Goal: Transaction & Acquisition: Purchase product/service

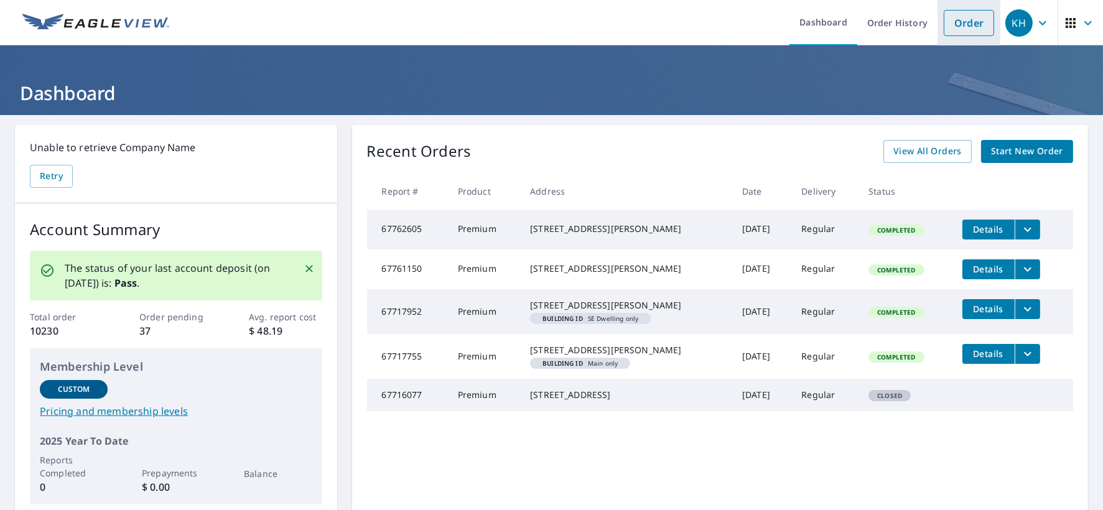
click at [944, 16] on link "Order" at bounding box center [969, 23] width 50 height 26
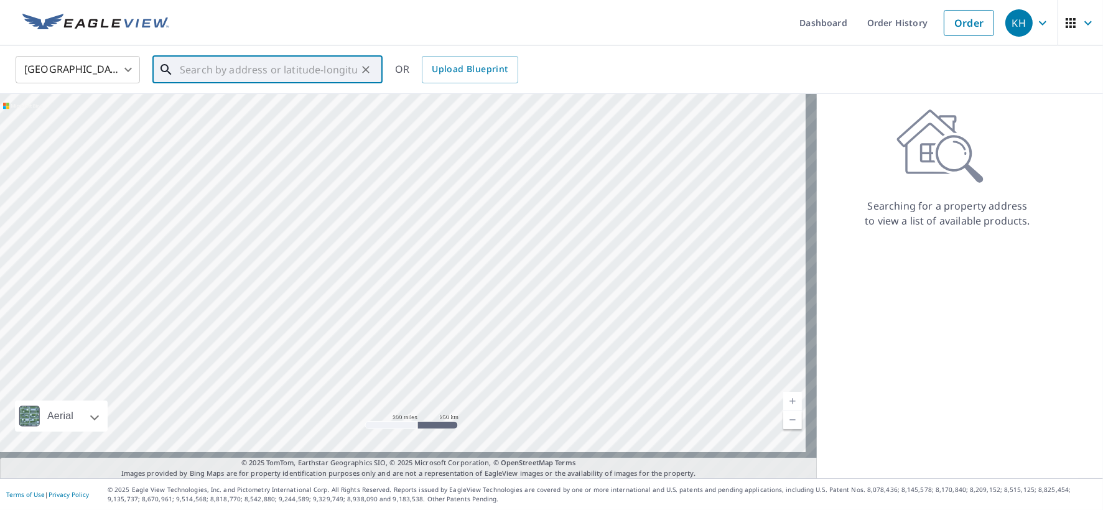
click at [251, 67] on input "text" at bounding box center [268, 69] width 177 height 35
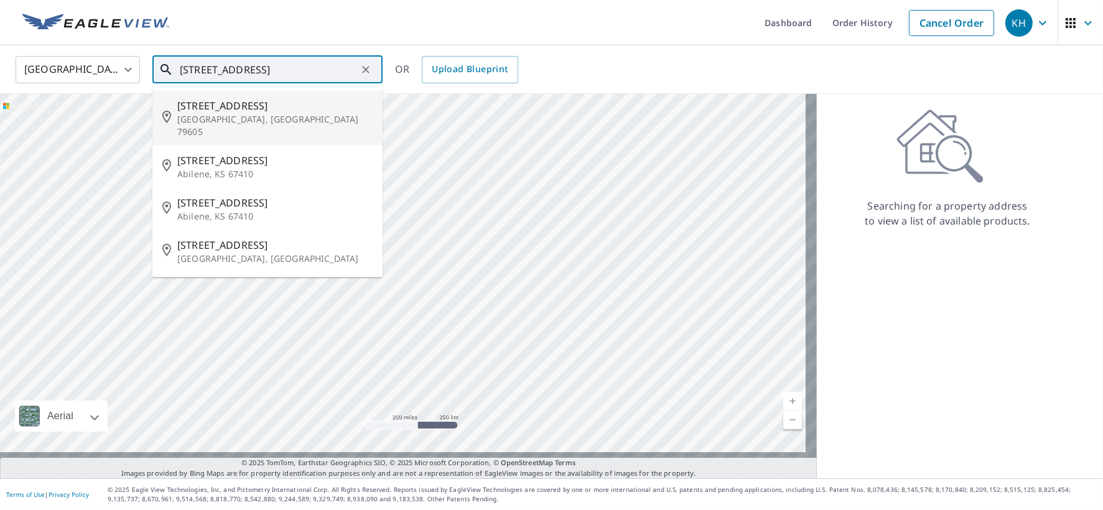
click at [210, 121] on p "[GEOGRAPHIC_DATA], [GEOGRAPHIC_DATA] 79605" at bounding box center [274, 125] width 195 height 25
type input "[STREET_ADDRESS]"
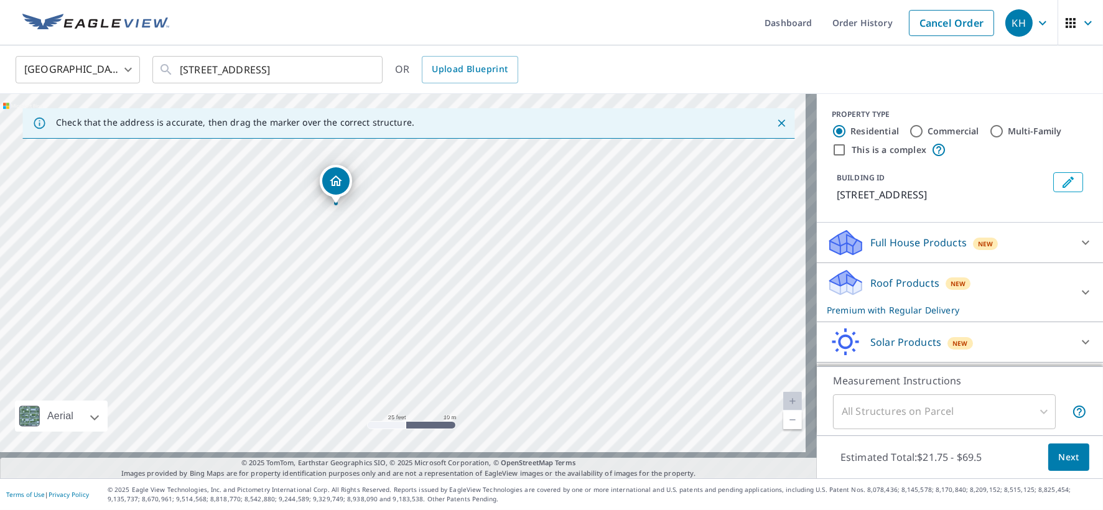
drag, startPoint x: 348, startPoint y: 251, endPoint x: 345, endPoint y: 332, distance: 81.0
click at [345, 332] on div "[STREET_ADDRESS]" at bounding box center [408, 286] width 817 height 385
drag, startPoint x: 184, startPoint y: 68, endPoint x: 283, endPoint y: 67, distance: 99.6
click at [283, 67] on div "[STREET_ADDRESS] ​" at bounding box center [267, 69] width 230 height 27
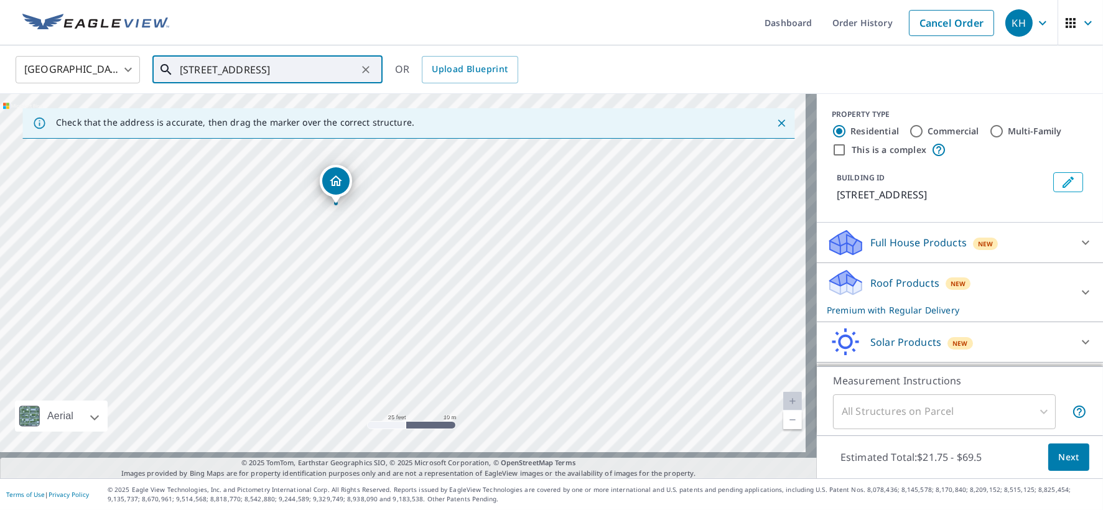
drag, startPoint x: 185, startPoint y: 67, endPoint x: 304, endPoint y: 73, distance: 118.4
click at [304, 73] on div "[STREET_ADDRESS] ​" at bounding box center [267, 69] width 230 height 27
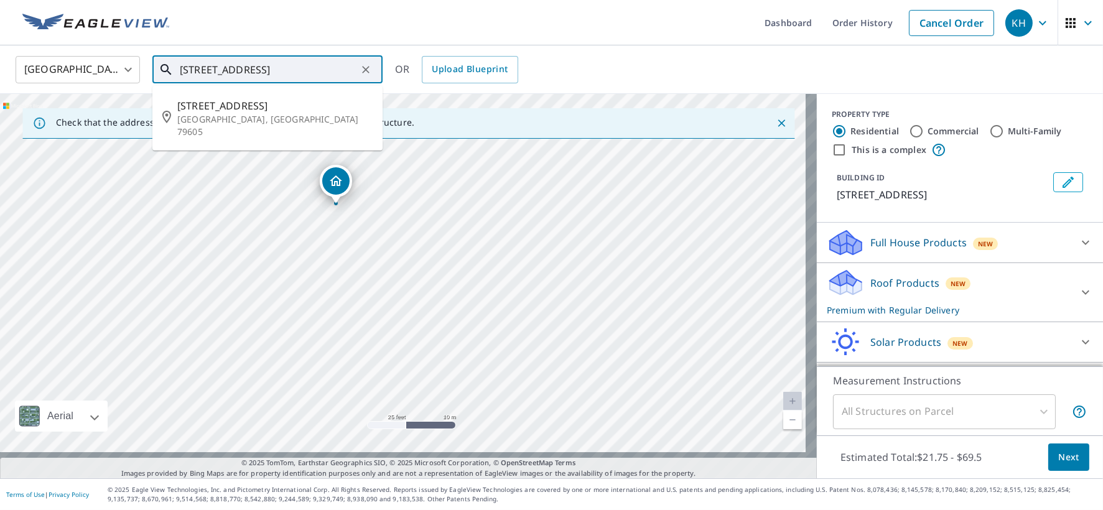
drag, startPoint x: 347, startPoint y: 70, endPoint x: 180, endPoint y: 54, distance: 166.9
click at [180, 55] on div "[GEOGRAPHIC_DATA] [GEOGRAPHIC_DATA] ​ [STREET_ADDRESS] ​ [STREET_ADDRESS] OR Up…" at bounding box center [547, 69] width 1082 height 29
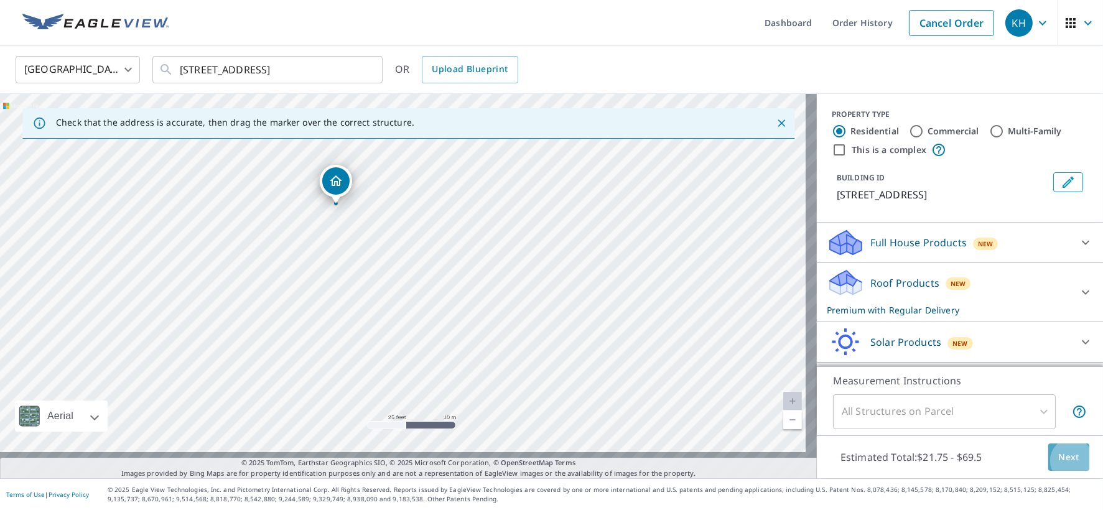
click at [1059, 450] on span "Next" at bounding box center [1069, 458] width 21 height 16
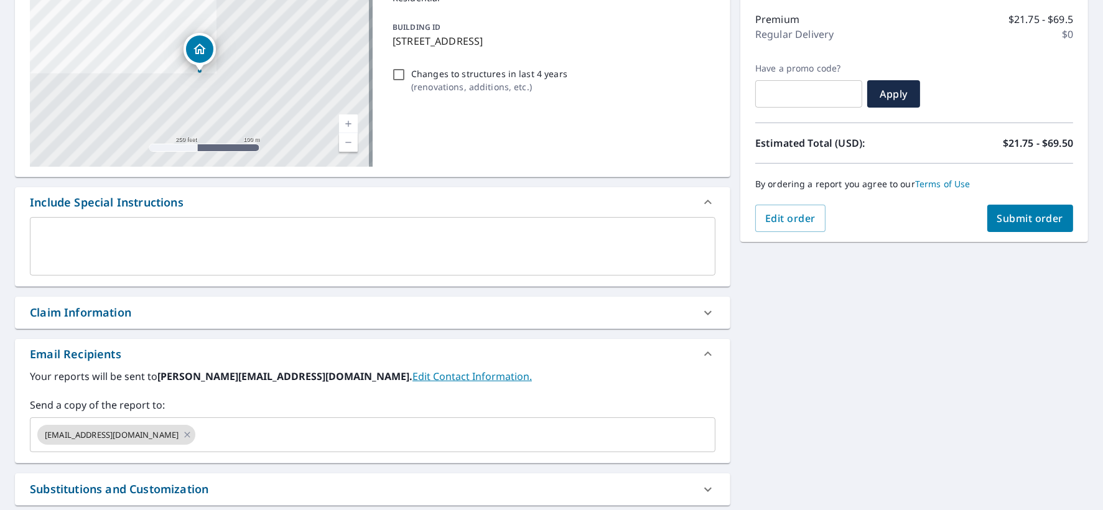
scroll to position [207, 0]
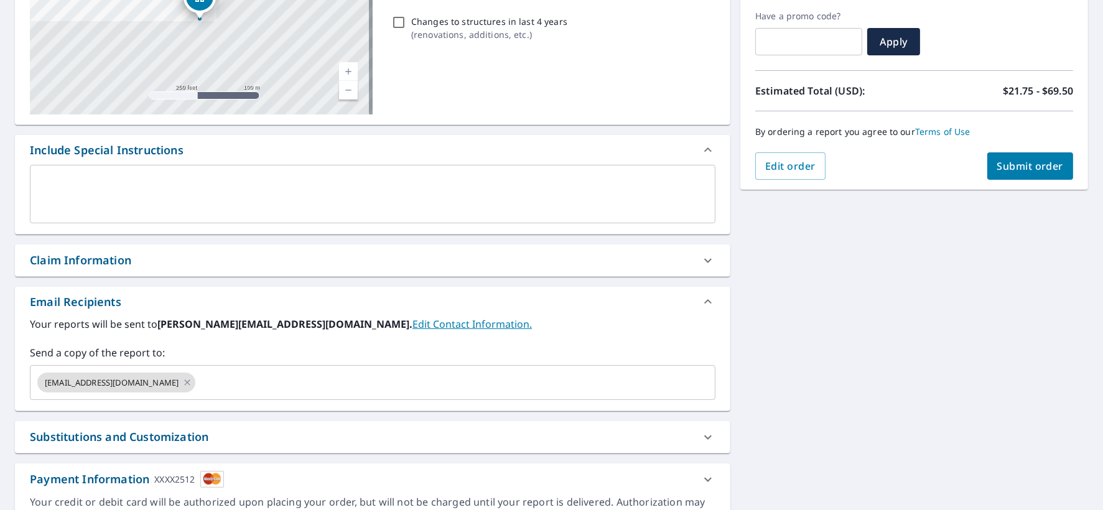
click at [67, 269] on div "Claim Information" at bounding box center [80, 260] width 101 height 17
checkbox input "true"
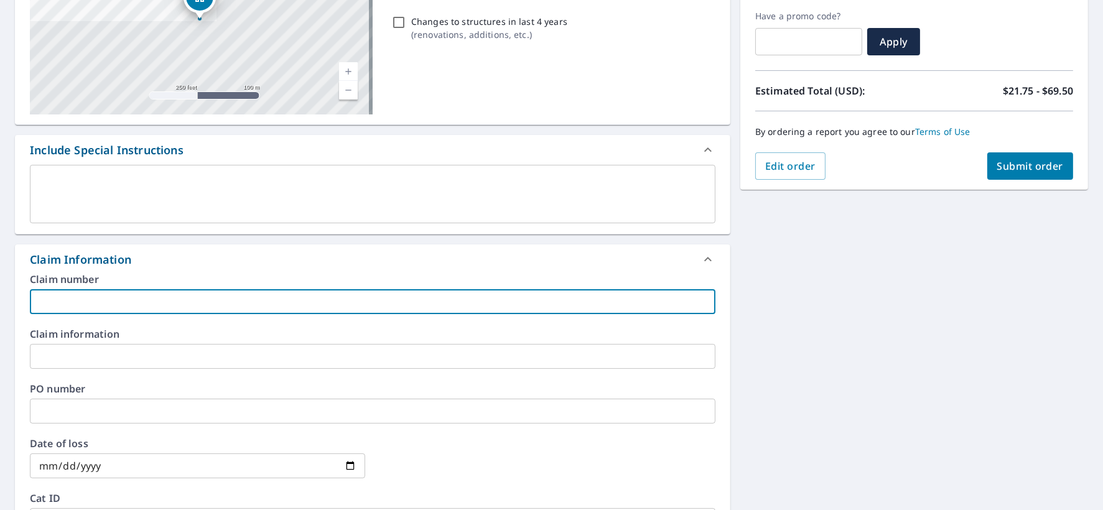
click at [83, 314] on input "text" at bounding box center [373, 301] width 686 height 25
type input "AD - ABI"
checkbox input "true"
type input "AD - AB"
checkbox input "true"
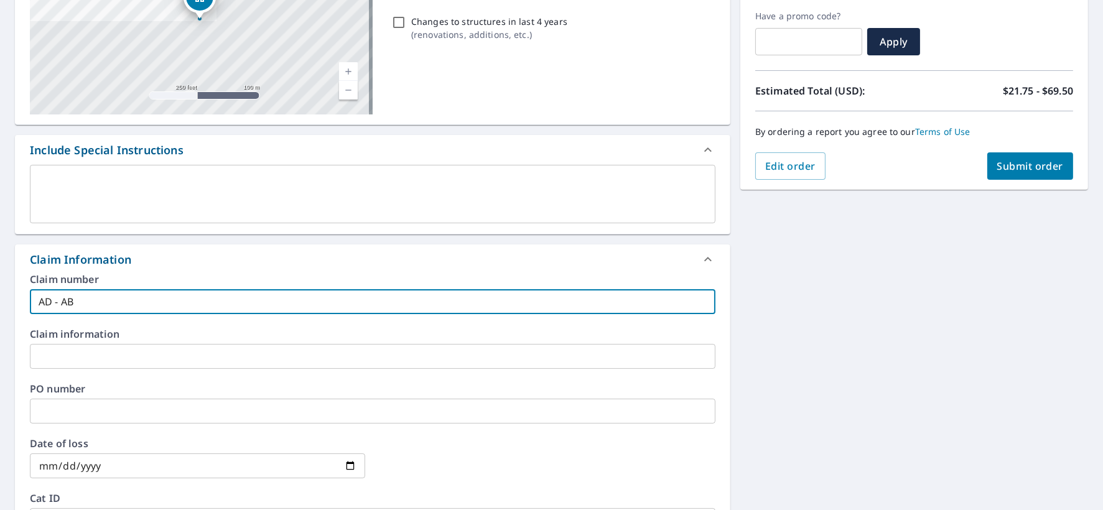
type input "AD - A"
checkbox input "true"
type input "AD - Ab"
checkbox input "true"
type input "AD - Abi"
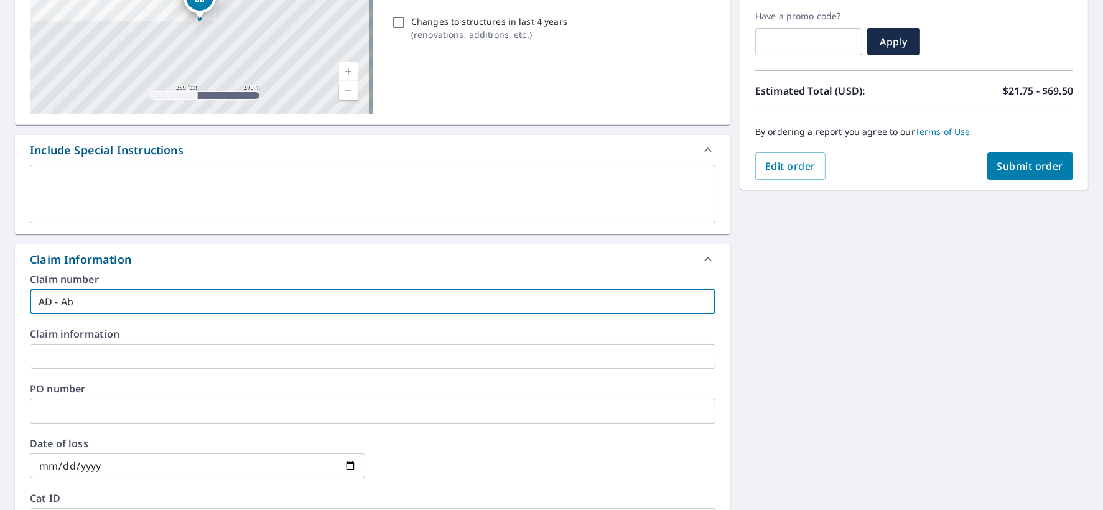
checkbox input "true"
type input "AD - Abi"
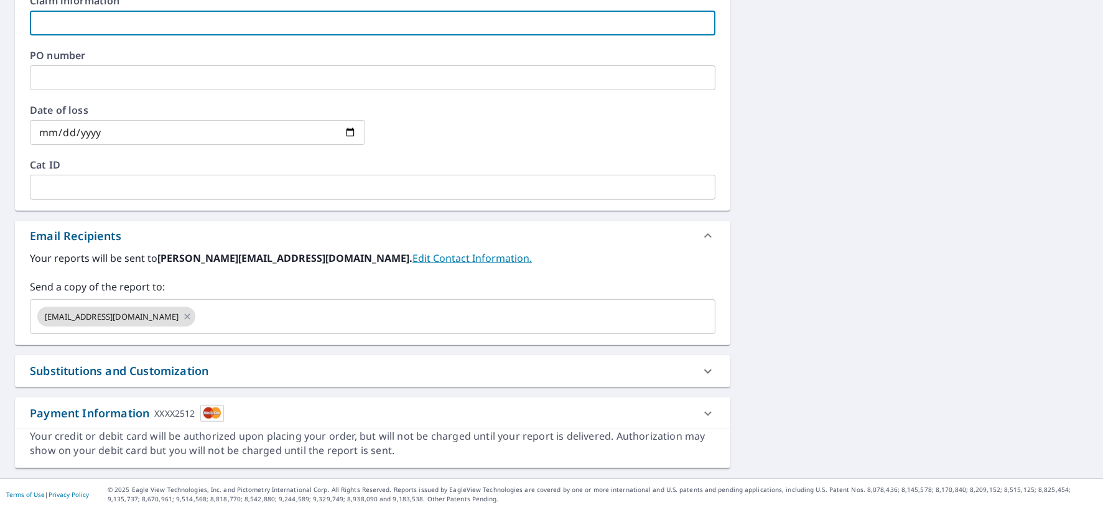
scroll to position [570, 0]
click at [255, 329] on input "text" at bounding box center [444, 317] width 494 height 24
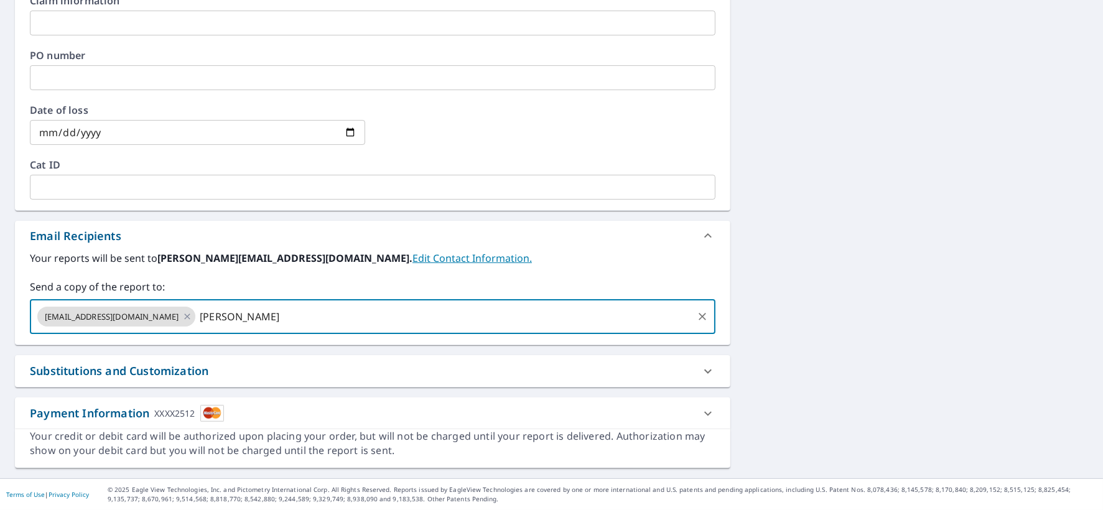
type input "[PERSON_NAME]"
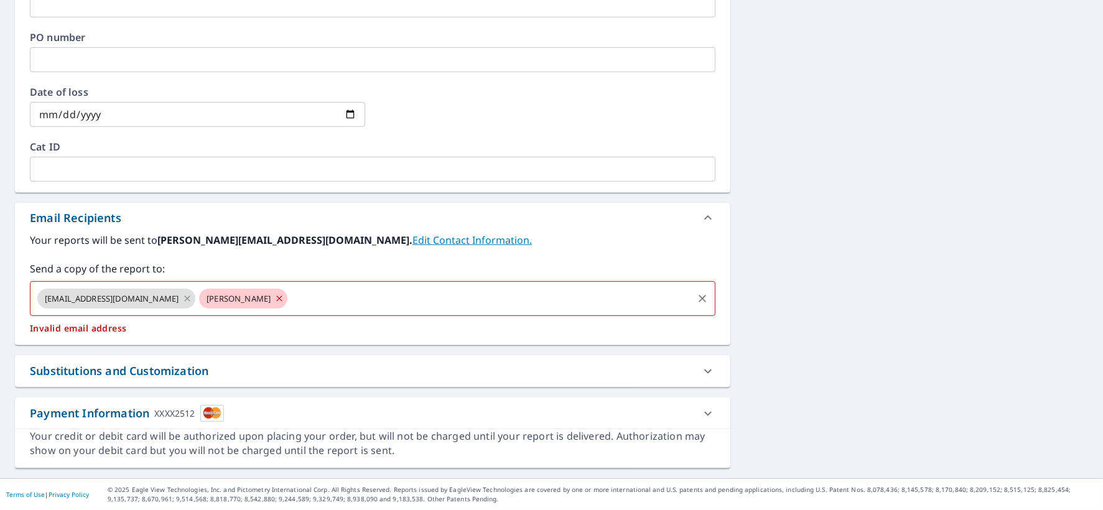
checkbox input "true"
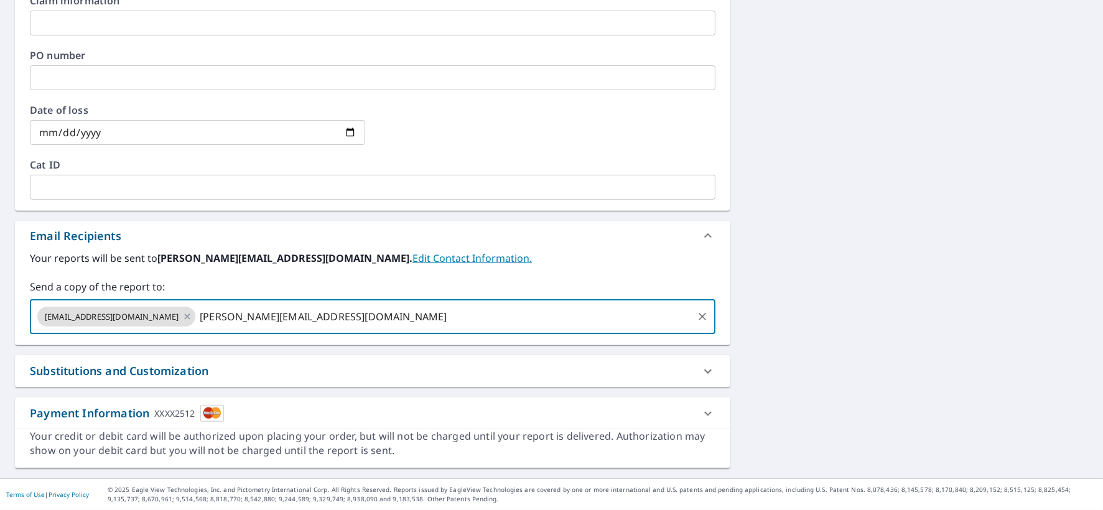
type input "[PERSON_NAME][EMAIL_ADDRESS][DOMAIN_NAME]"
checkbox input "true"
type input "a"
type input "[EMAIL_ADDRESS][DOMAIN_NAME]"
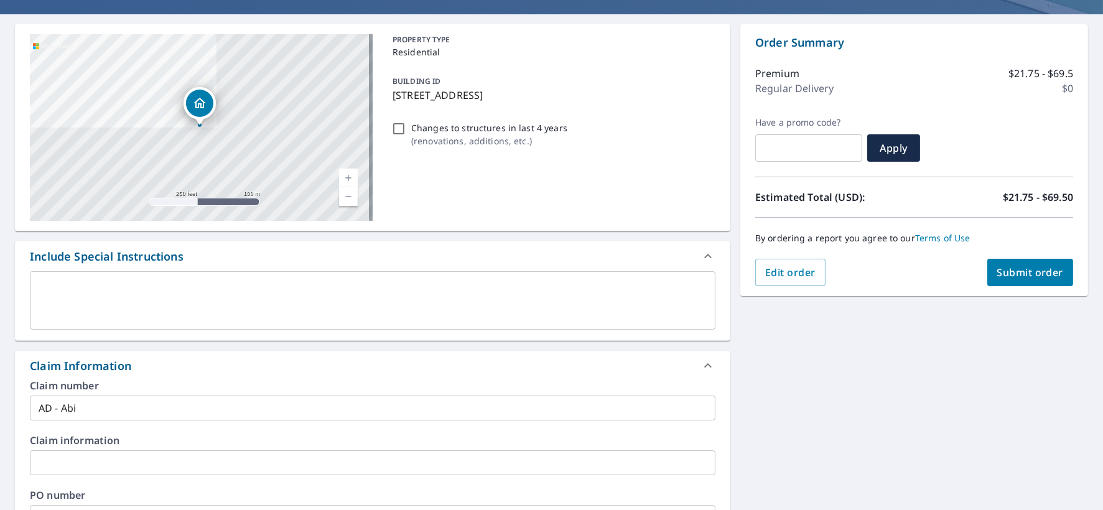
scroll to position [91, 0]
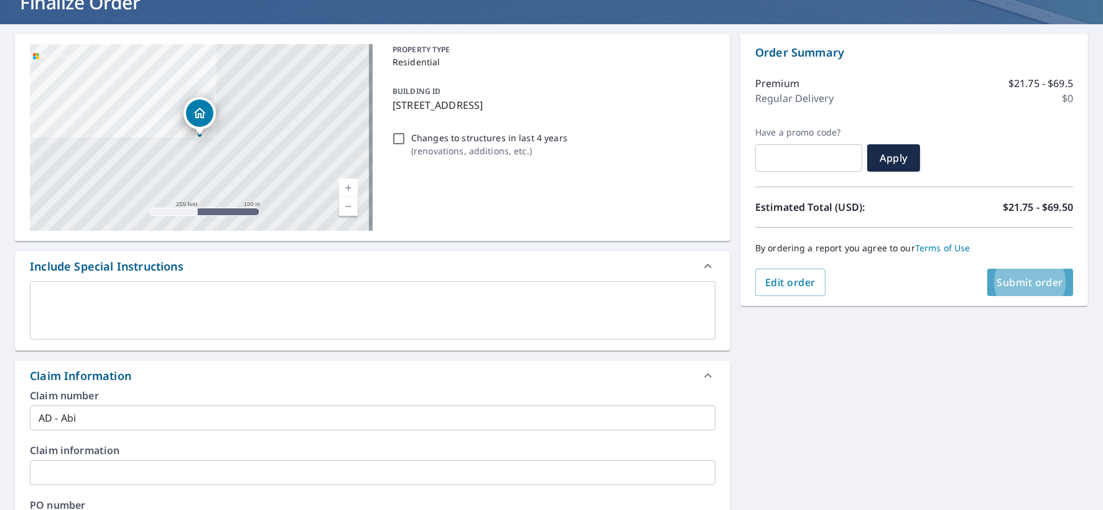
click at [1017, 284] on span "Submit order" at bounding box center [1031, 283] width 67 height 14
checkbox input "true"
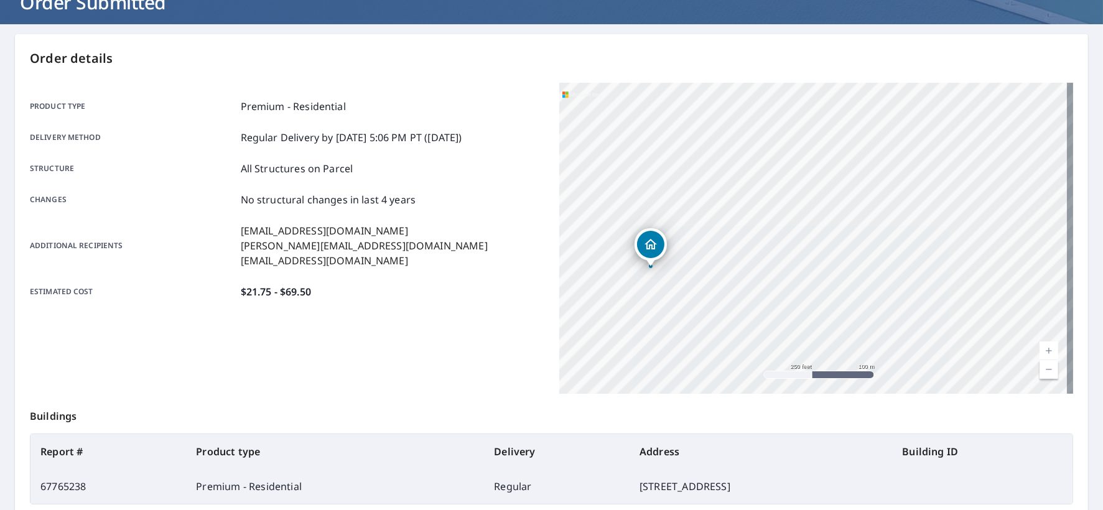
drag, startPoint x: 853, startPoint y: 299, endPoint x: 690, endPoint y: 330, distance: 165.4
click at [690, 330] on div "[STREET_ADDRESS]" at bounding box center [816, 238] width 515 height 311
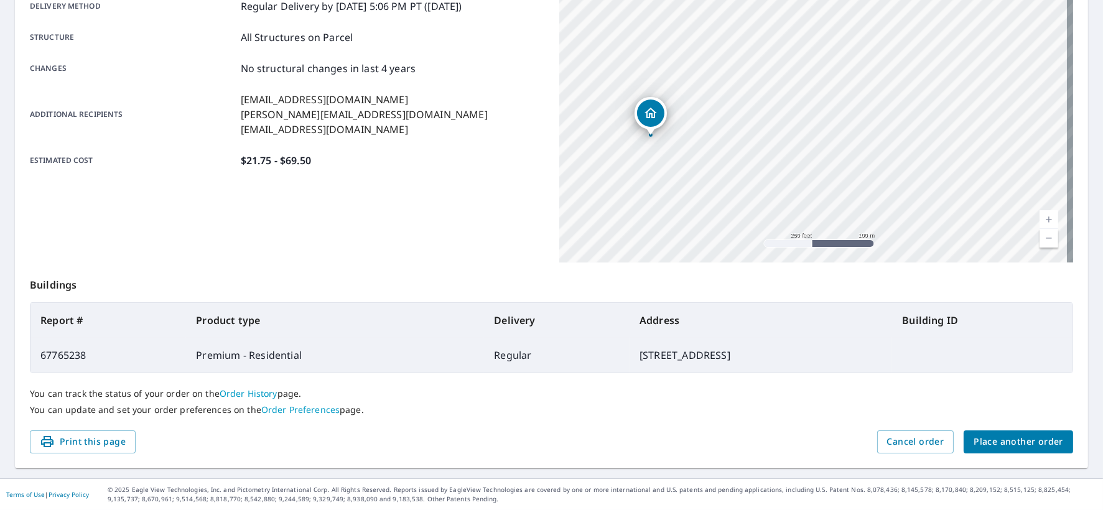
scroll to position [255, 0]
click at [99, 434] on span "Print this page" at bounding box center [83, 442] width 86 height 16
